Goal: Information Seeking & Learning: Learn about a topic

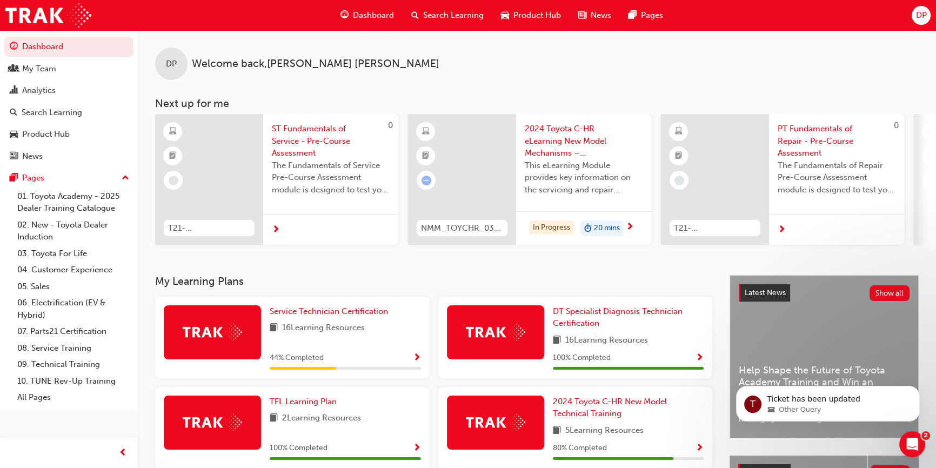
click at [441, 18] on span "Search Learning" at bounding box center [453, 15] width 61 height 12
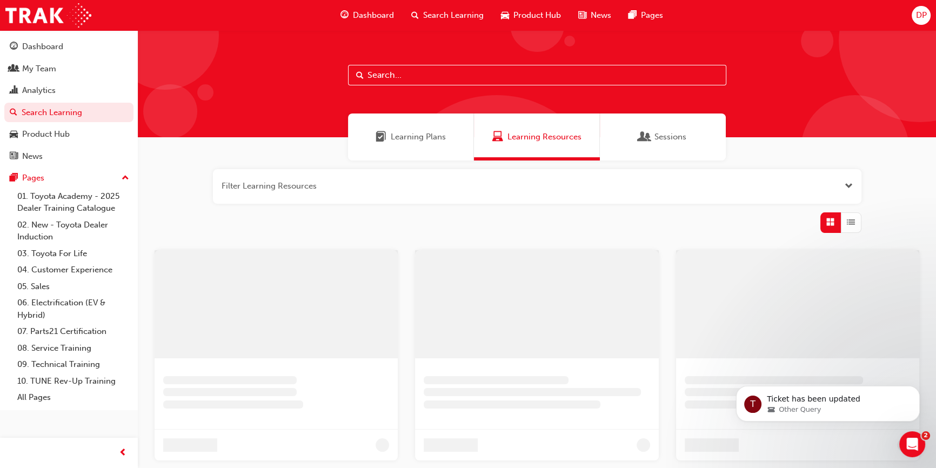
click at [428, 79] on input "text" at bounding box center [537, 75] width 378 height 21
type input "express maintenance"
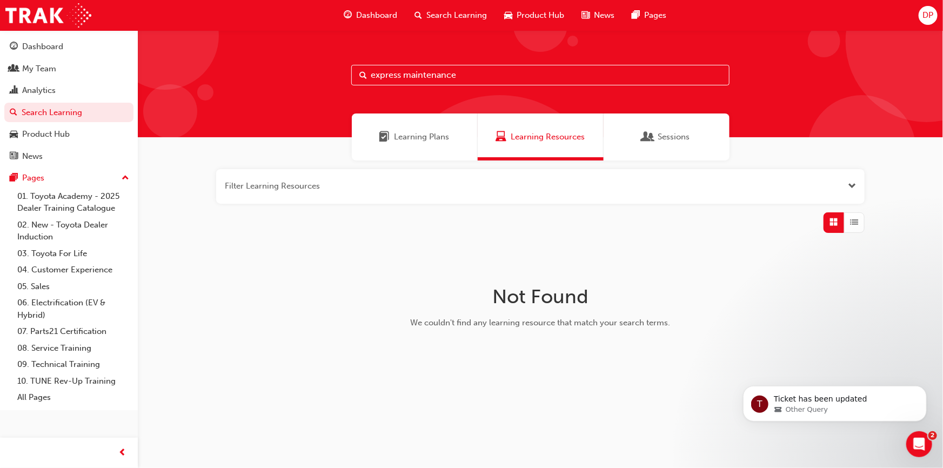
click at [411, 140] on span "Learning Plans" at bounding box center [421, 137] width 55 height 12
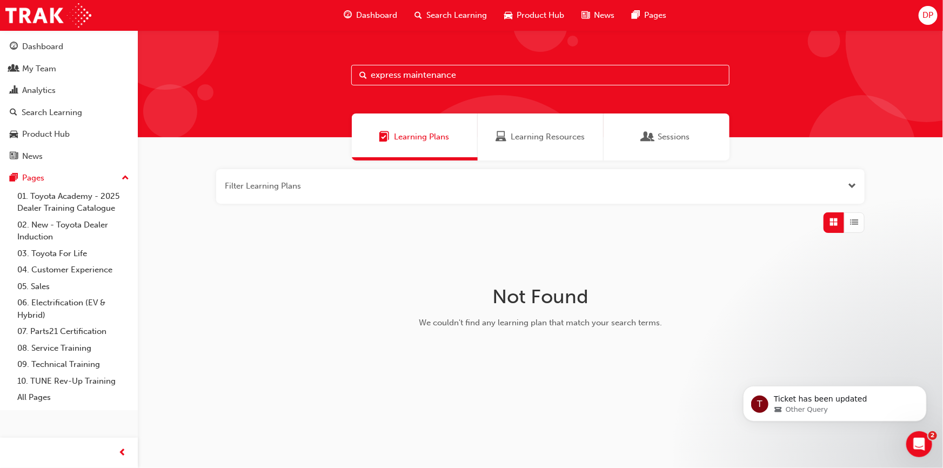
click at [521, 139] on span "Learning Resources" at bounding box center [547, 137] width 74 height 12
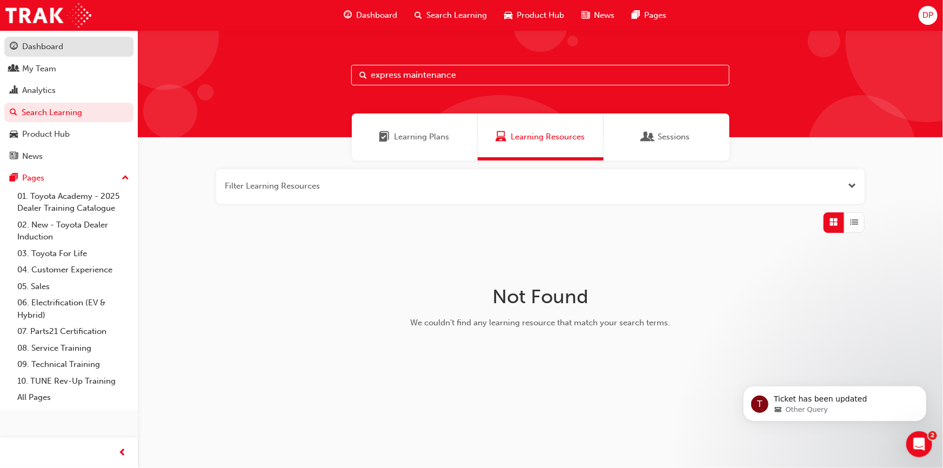
click at [55, 47] on div "Dashboard" at bounding box center [42, 47] width 41 height 12
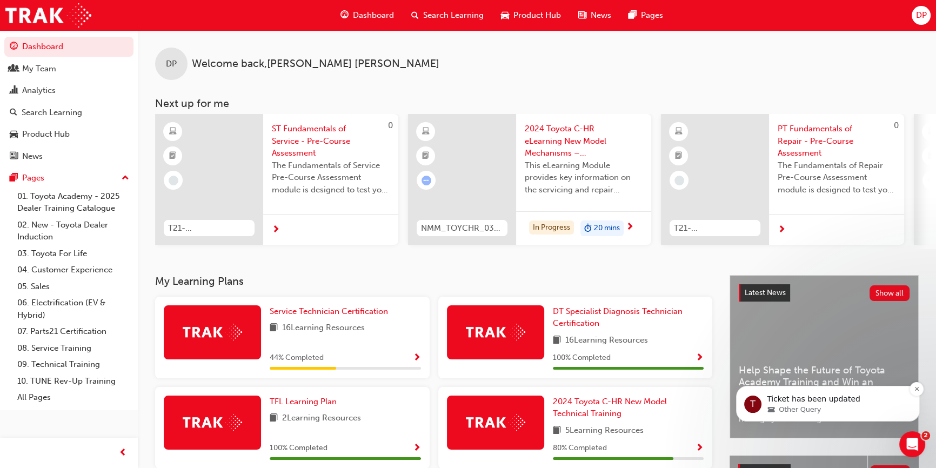
click at [831, 405] on div "Other Query" at bounding box center [836, 410] width 139 height 10
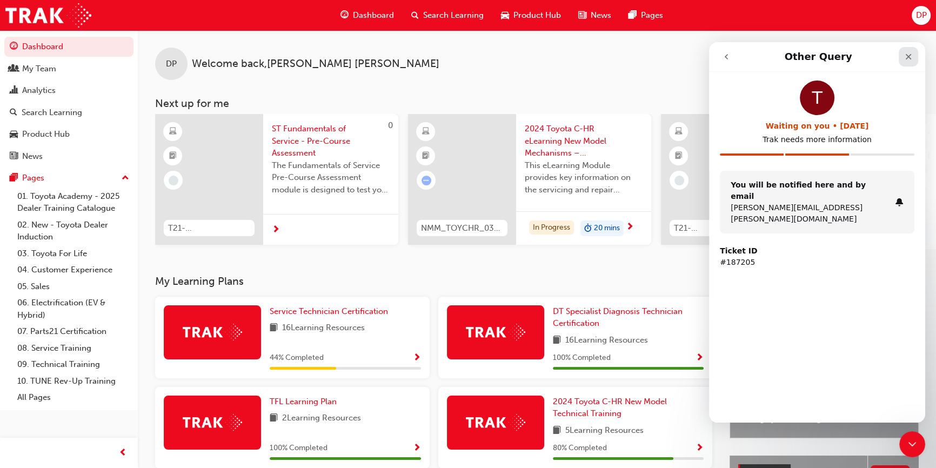
click at [907, 56] on icon "Close" at bounding box center [908, 57] width 6 height 6
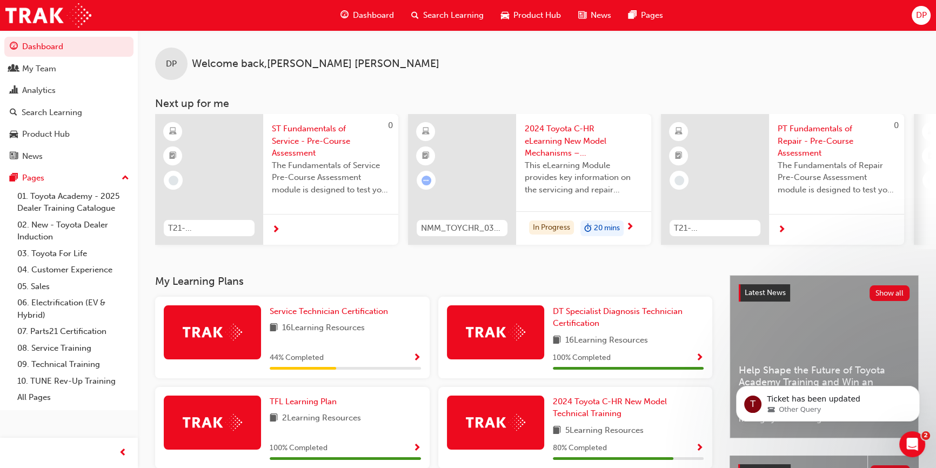
click at [481, 45] on div "DP Welcome back , [PERSON_NAME]" at bounding box center [537, 55] width 798 height 50
